Goal: Find contact information: Find contact information

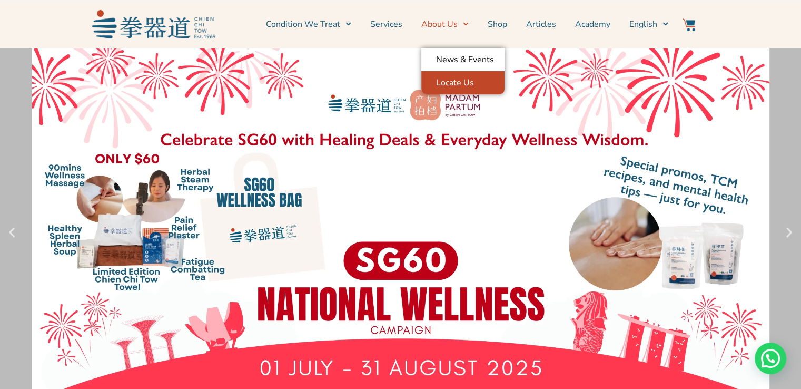
click at [457, 81] on link "Locate Us" at bounding box center [462, 82] width 83 height 23
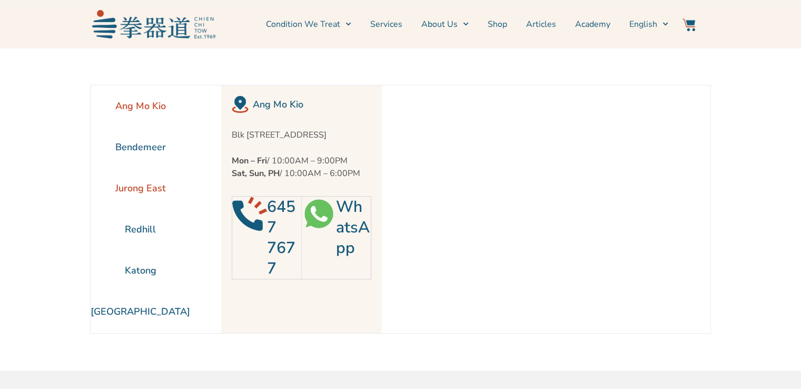
click at [126, 188] on li "Jurong East" at bounding box center [141, 187] width 100 height 41
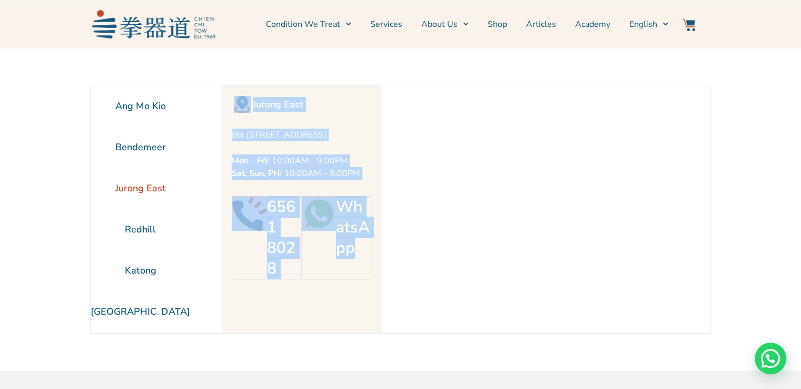
drag, startPoint x: 225, startPoint y: 92, endPoint x: 352, endPoint y: 287, distance: 232.9
click at [352, 287] on div "Jurong East Blk 253 Jurong East St 24 #01-219, Singapore 600253 Mon – Fri / 10:…" at bounding box center [301, 208] width 161 height 247
copy div "Jurong East Blk 253 Jurong East St 24 #01-219, Singapore 600253 Mon – Fri / 10:…"
